Goal: Navigation & Orientation: Find specific page/section

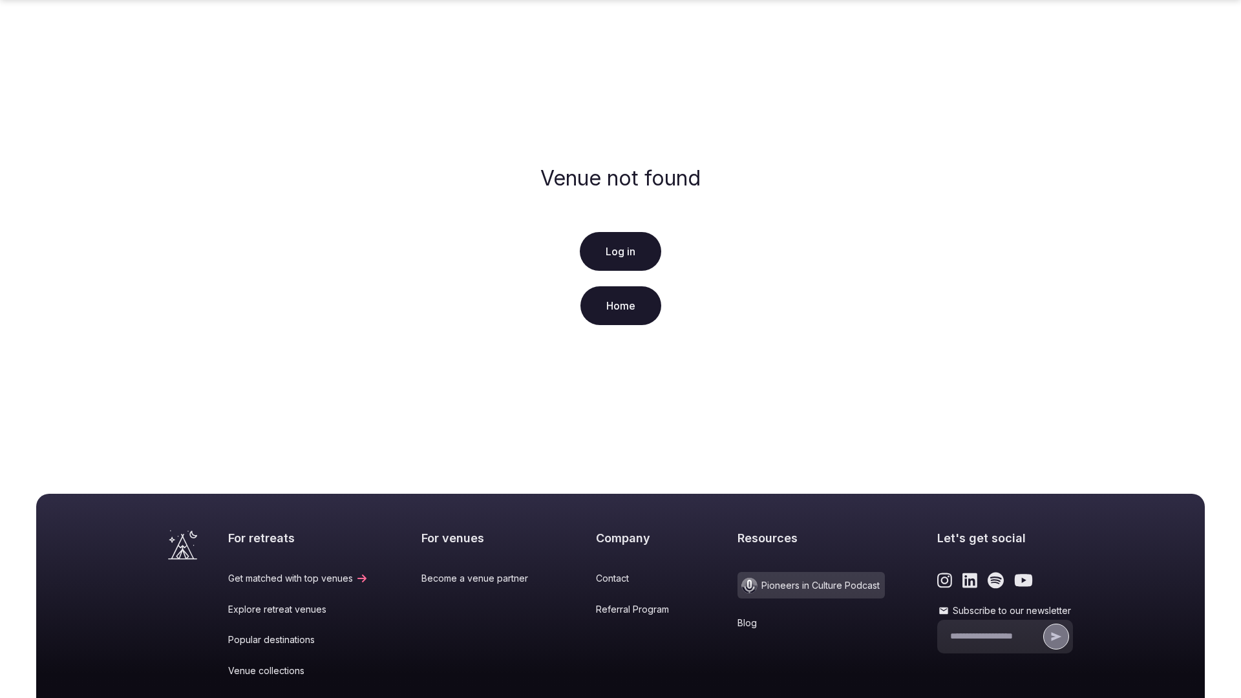
scroll to position [192, 0]
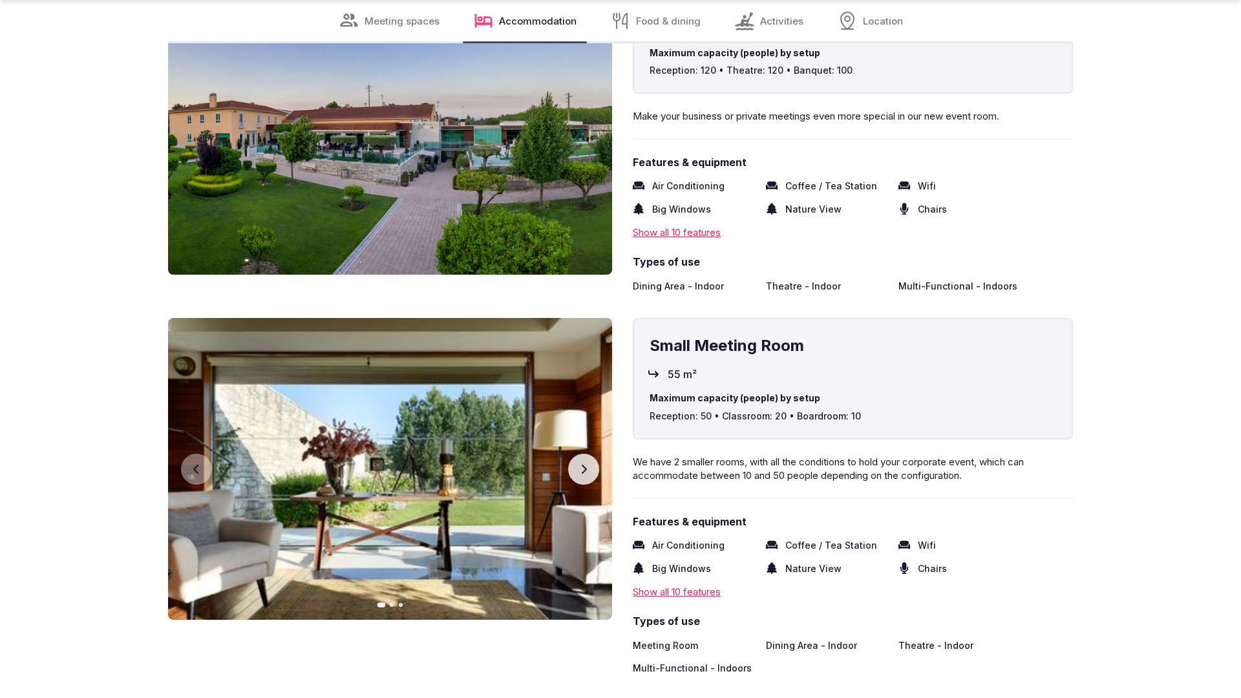
scroll to position [2601, 0]
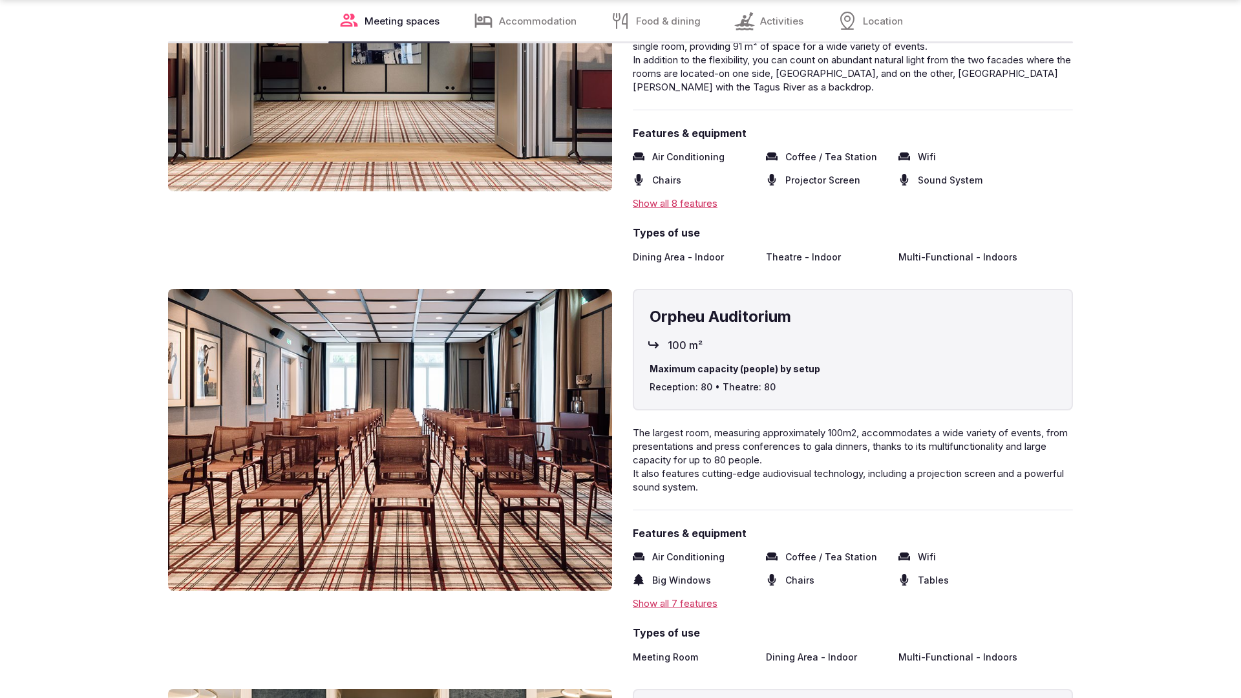
scroll to position [2595, 0]
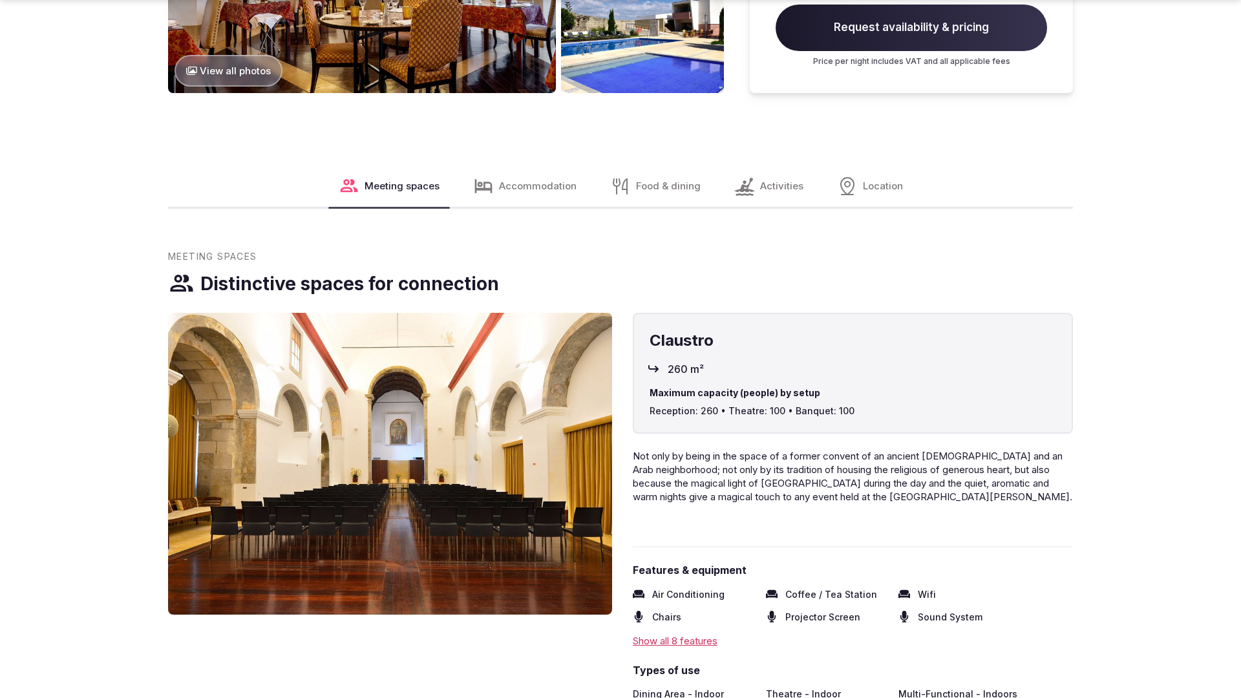
scroll to position [1968, 0]
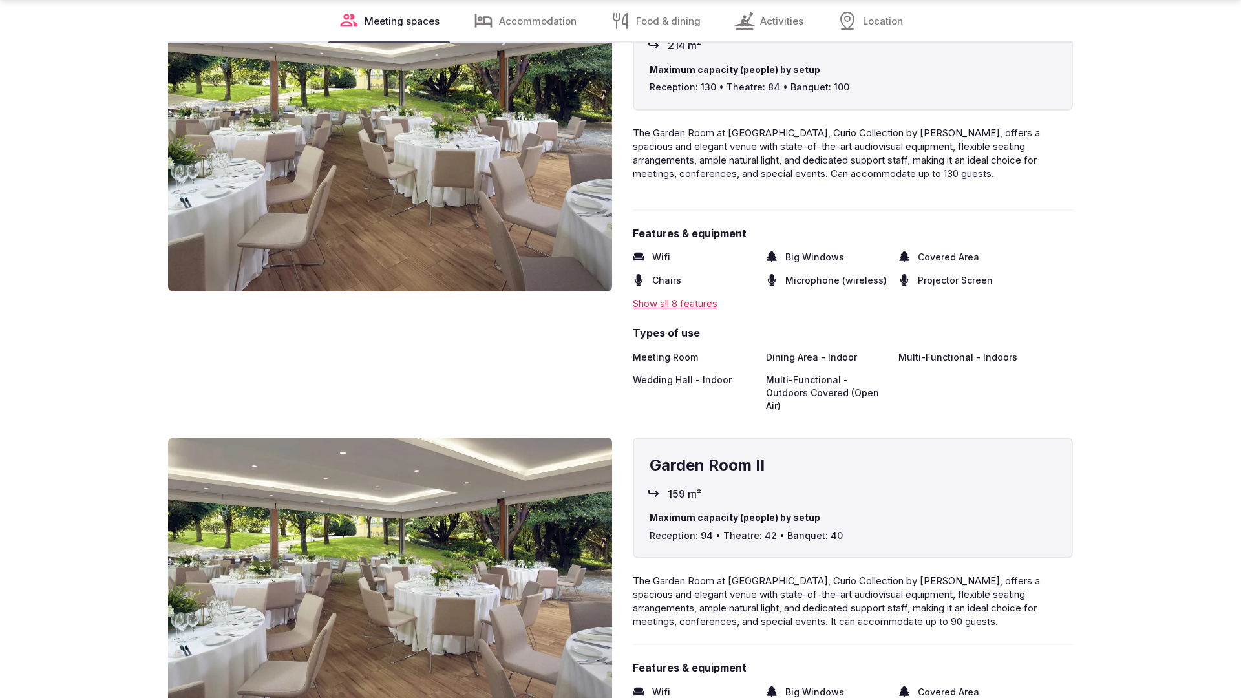
scroll to position [2601, 0]
